Goal: Transaction & Acquisition: Purchase product/service

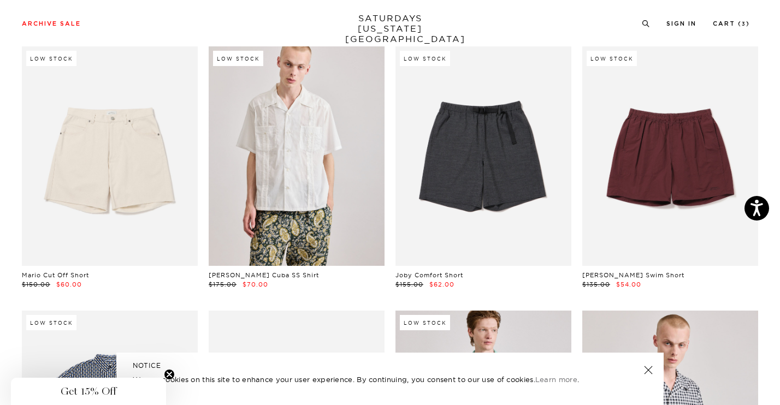
scroll to position [1484, 0]
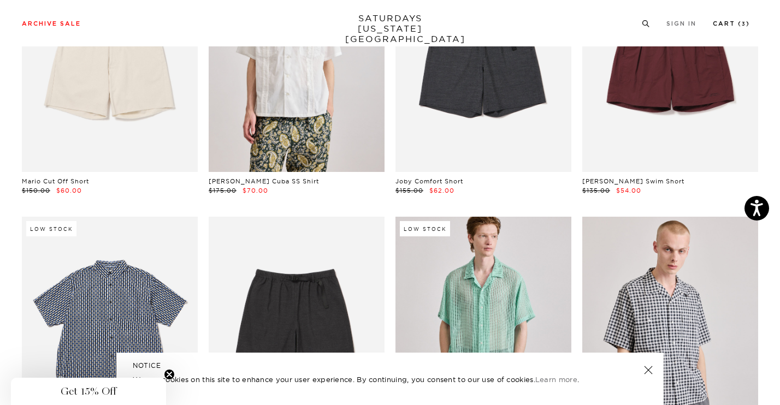
click at [739, 24] on link "Cart ( 3 )" at bounding box center [731, 24] width 37 height 6
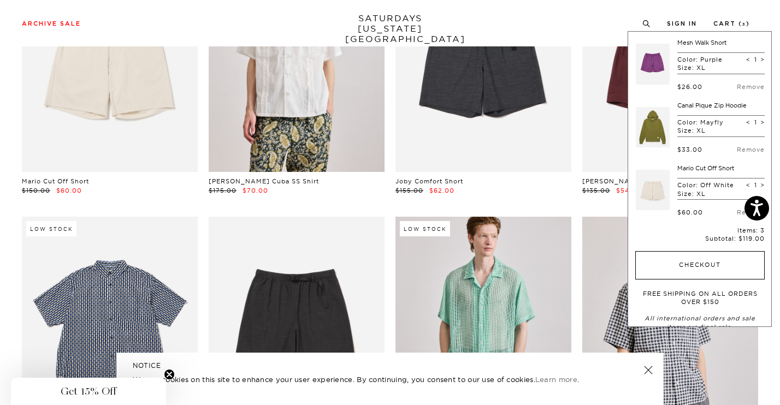
click at [700, 256] on button "Checkout" at bounding box center [701, 265] width 130 height 28
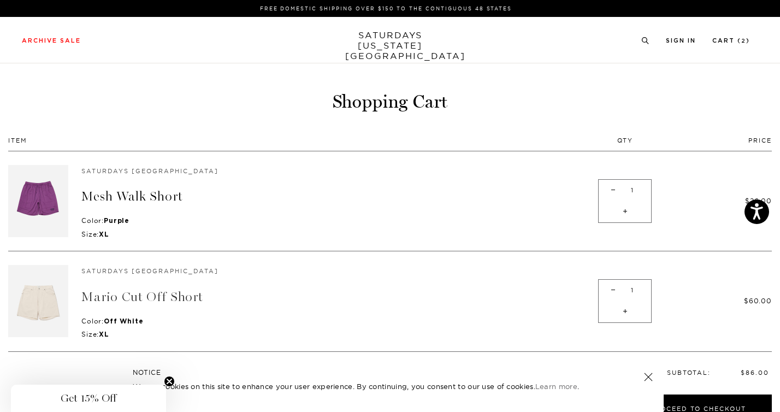
click at [129, 298] on link "Mario Cut Off Short" at bounding box center [142, 297] width 122 height 16
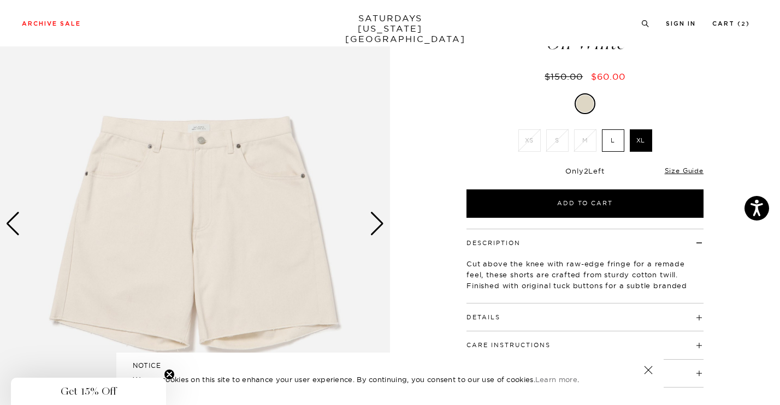
scroll to position [144, 0]
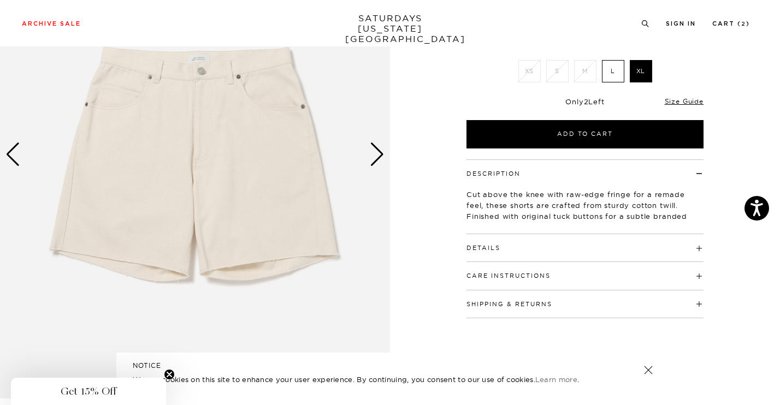
click at [381, 152] on div "Next slide" at bounding box center [377, 155] width 15 height 24
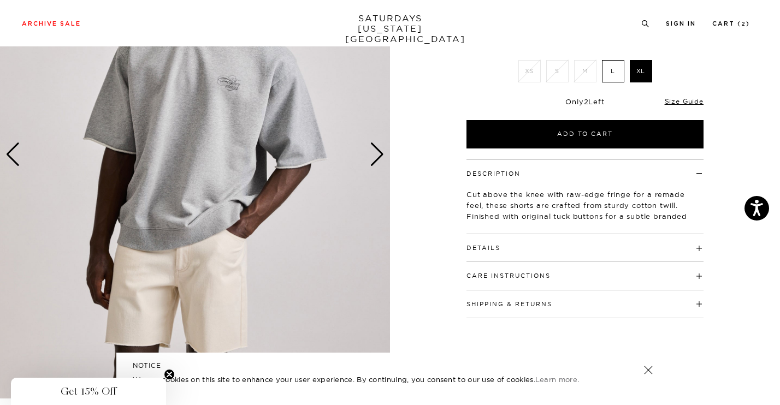
click at [381, 152] on div "Next slide" at bounding box center [377, 155] width 15 height 24
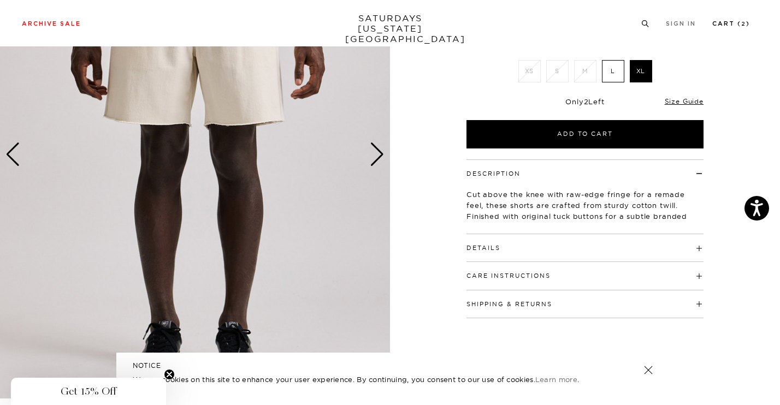
click at [740, 23] on link "Cart ( 2 )" at bounding box center [732, 24] width 38 height 6
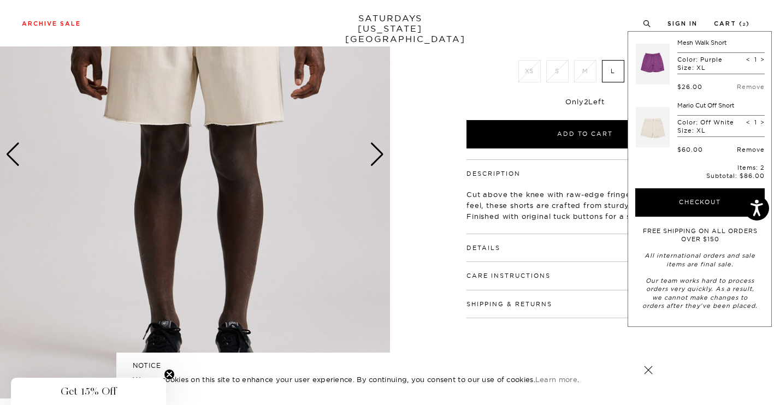
click at [739, 146] on link "Remove" at bounding box center [751, 150] width 28 height 8
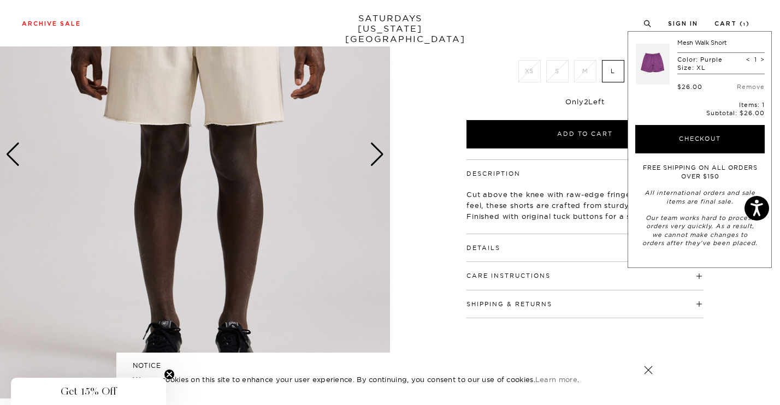
click at [645, 64] on link at bounding box center [653, 64] width 34 height 51
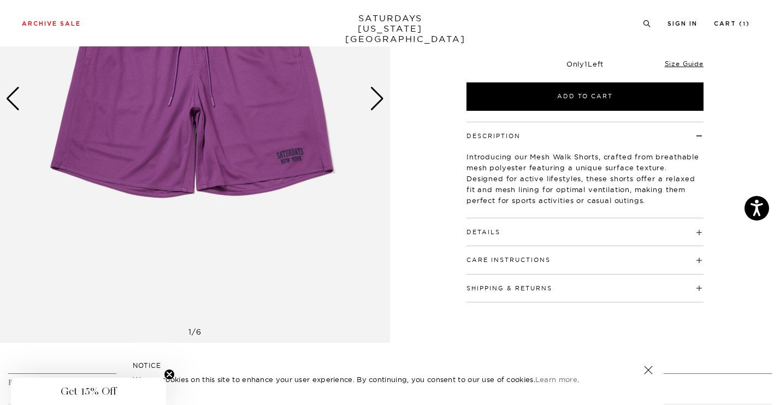
scroll to position [164, 0]
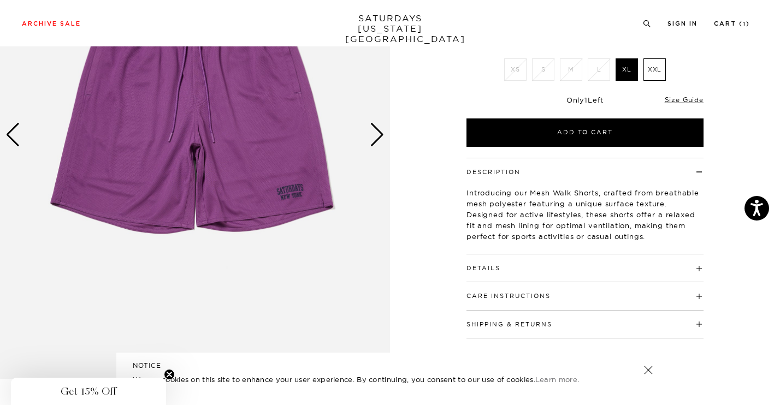
click at [381, 141] on div "Next slide" at bounding box center [377, 135] width 15 height 24
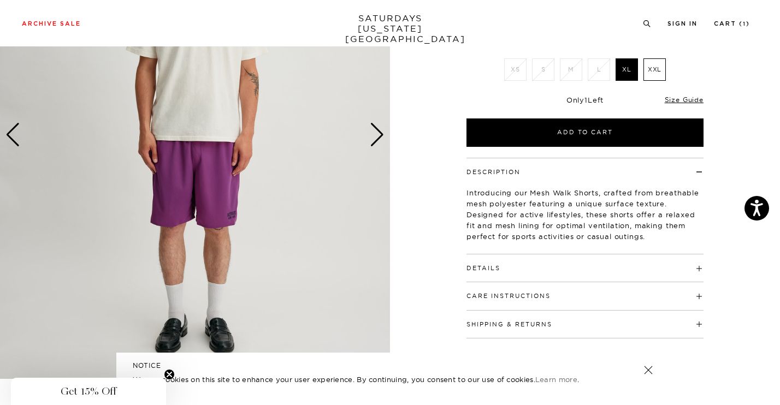
click at [381, 141] on div "Next slide" at bounding box center [377, 135] width 15 height 24
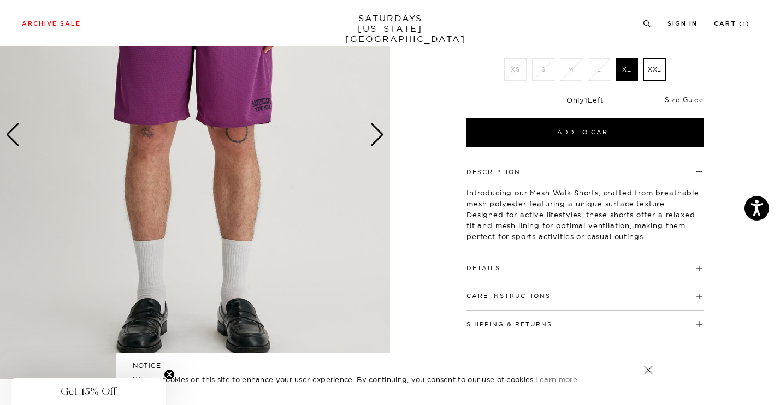
click at [381, 141] on div "Next slide" at bounding box center [377, 135] width 15 height 24
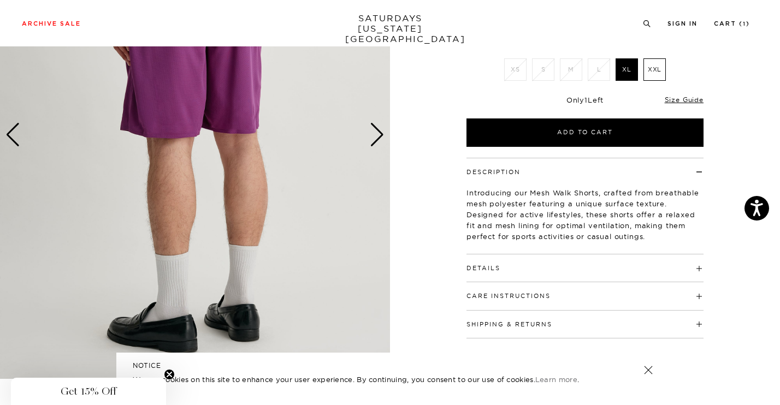
click at [381, 141] on div "Next slide" at bounding box center [377, 135] width 15 height 24
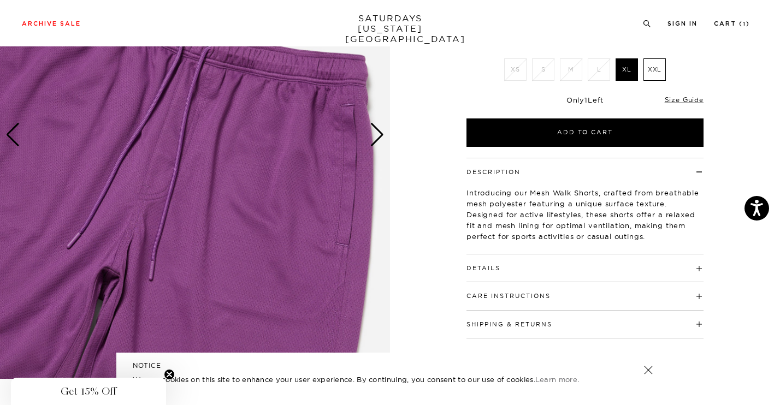
click at [381, 141] on div "Next slide" at bounding box center [377, 135] width 15 height 24
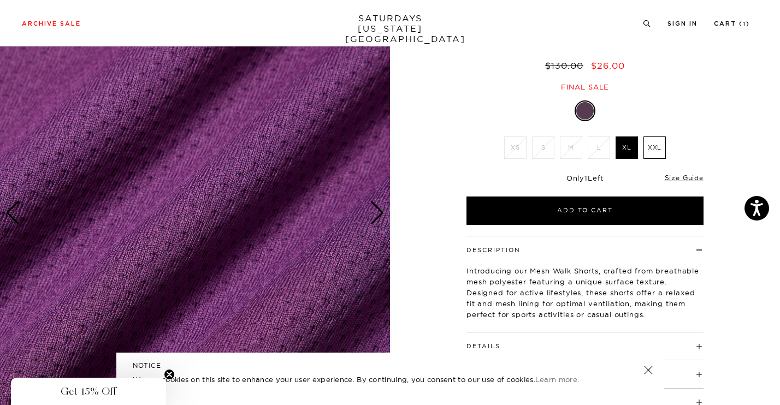
scroll to position [87, 0]
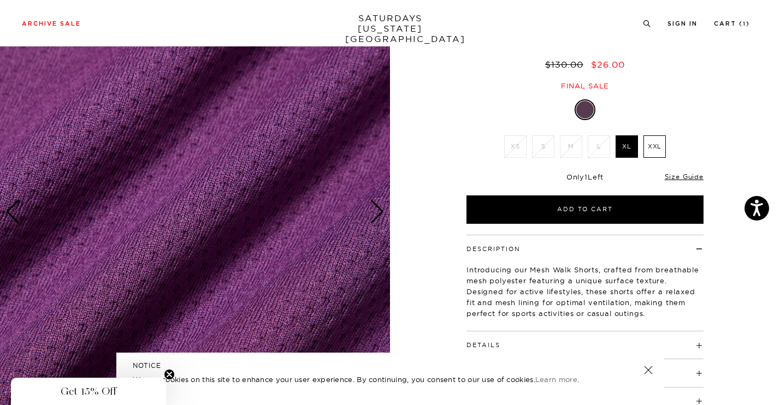
click at [377, 212] on div "Next slide" at bounding box center [377, 212] width 15 height 24
